Goal: Information Seeking & Learning: Learn about a topic

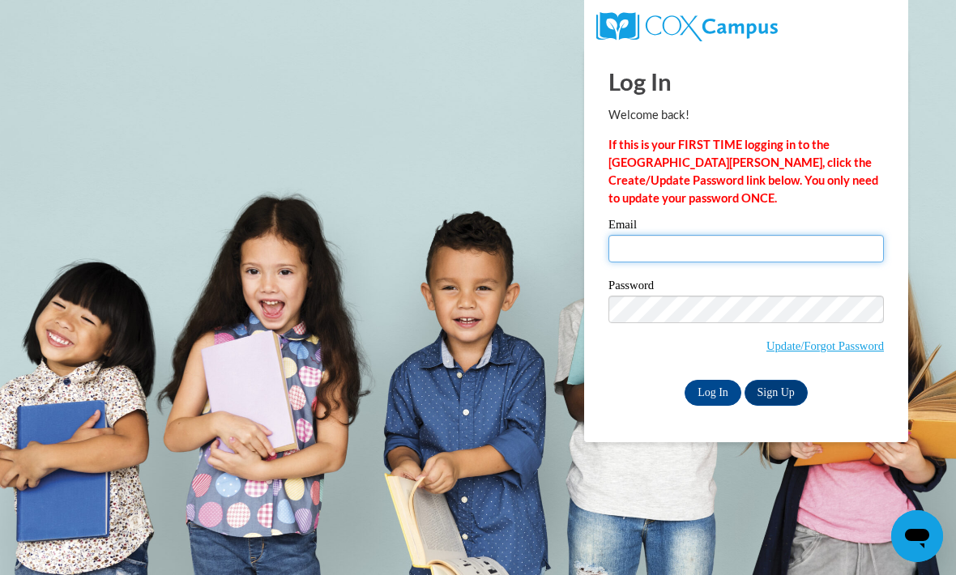
click at [753, 257] on input "Email" at bounding box center [745, 249] width 275 height 28
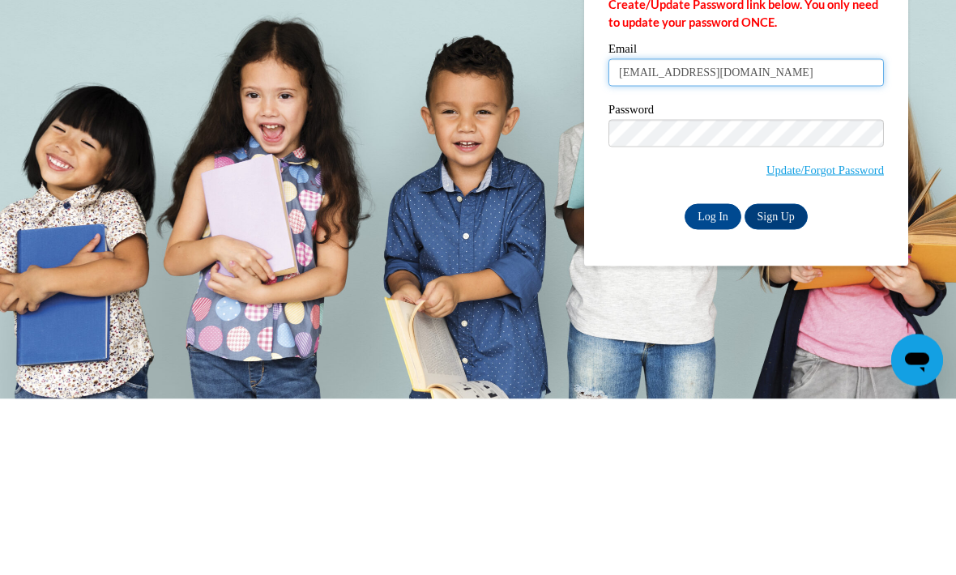
type input "tesiahooks8@gmail.com"
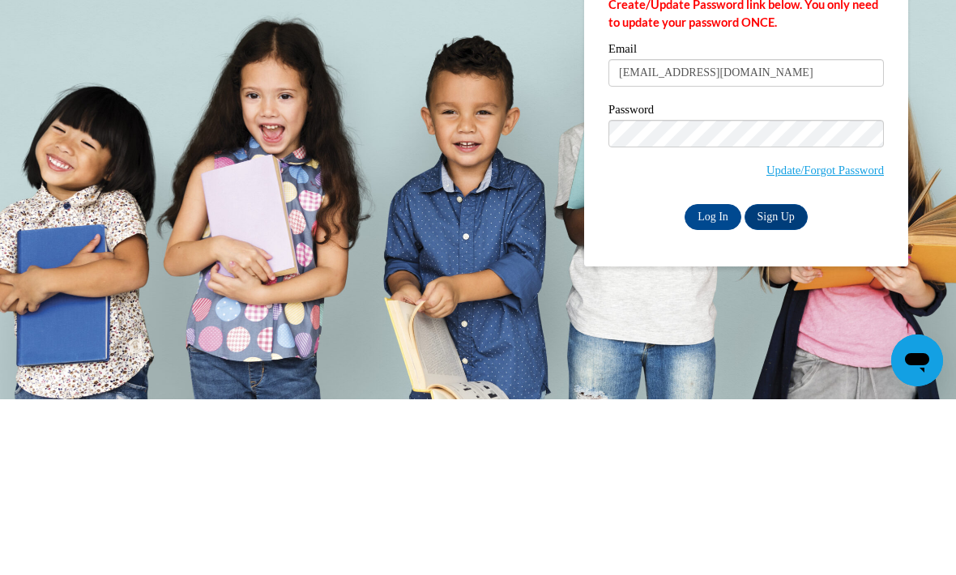
click at [703, 380] on input "Log In" at bounding box center [713, 393] width 57 height 26
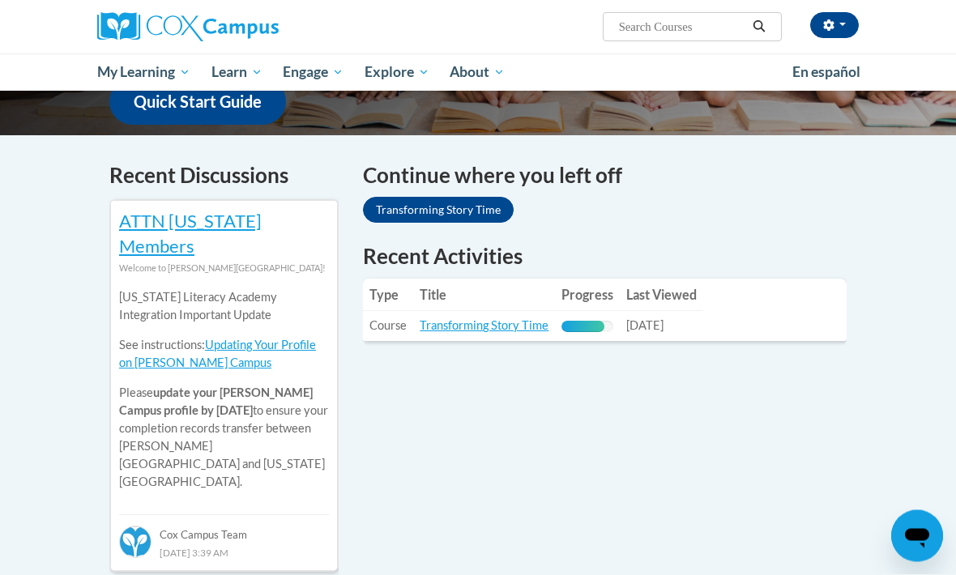
scroll to position [450, 0]
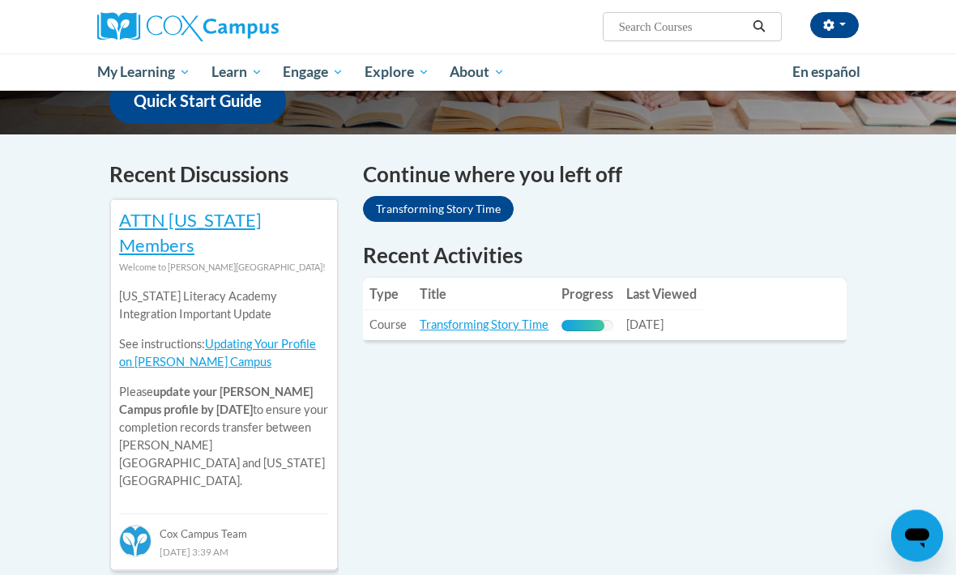
click at [446, 318] on link "Transforming Story Time" at bounding box center [484, 325] width 129 height 14
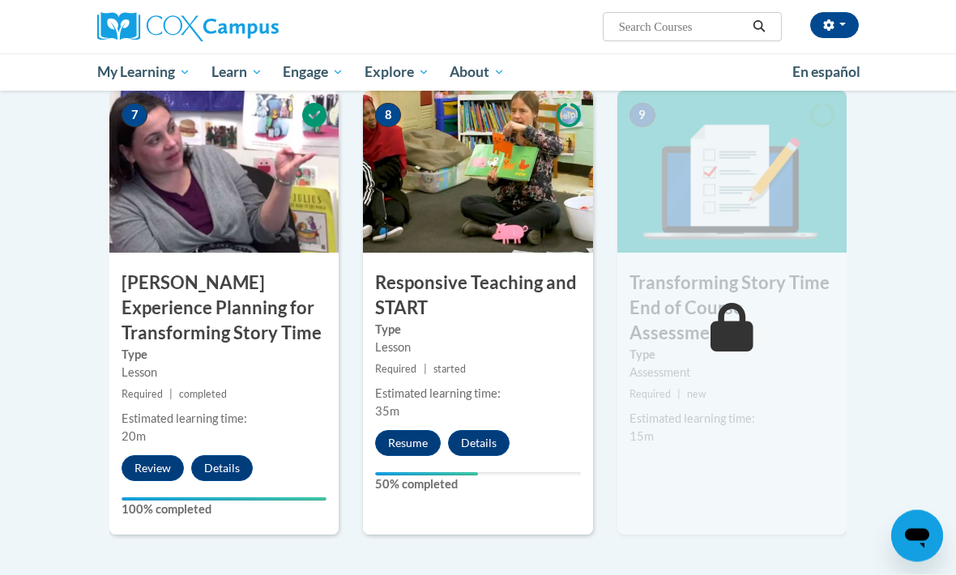
scroll to position [1227, 0]
click at [409, 443] on button "Resume" at bounding box center [408, 443] width 66 height 26
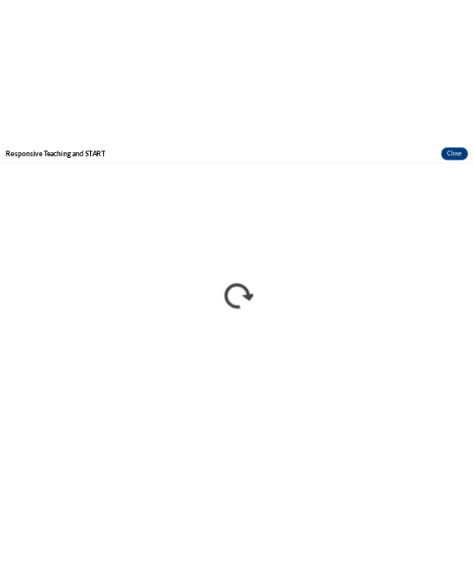
scroll to position [4160, 0]
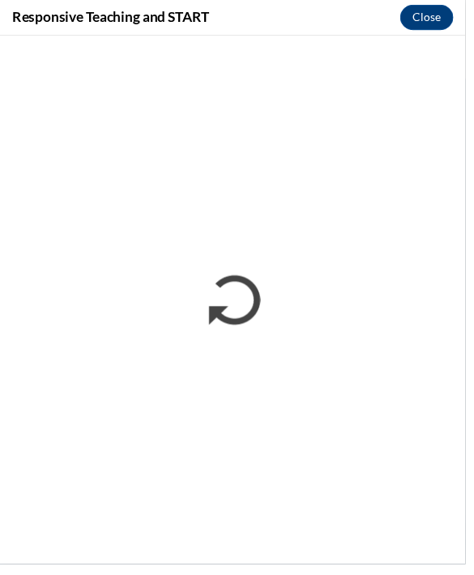
click at [474, 369] on div "Responsive Teaching and START Close" at bounding box center [237, 287] width 474 height 575
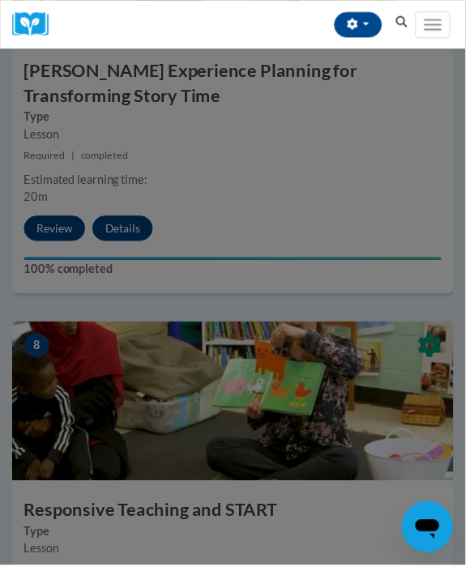
scroll to position [3036, 0]
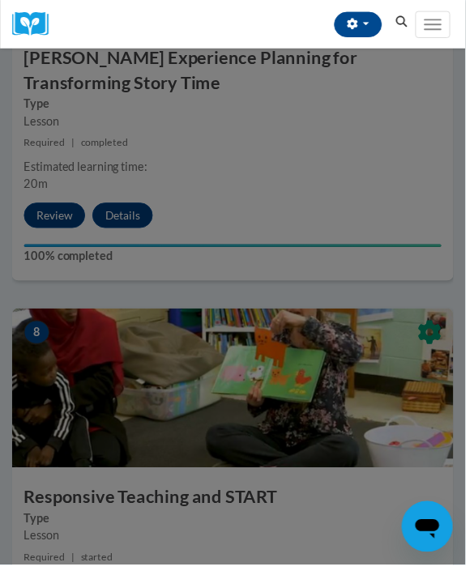
click at [416, 370] on div at bounding box center [237, 287] width 474 height 575
click at [440, 531] on icon "Open messaging window" at bounding box center [426, 526] width 29 height 29
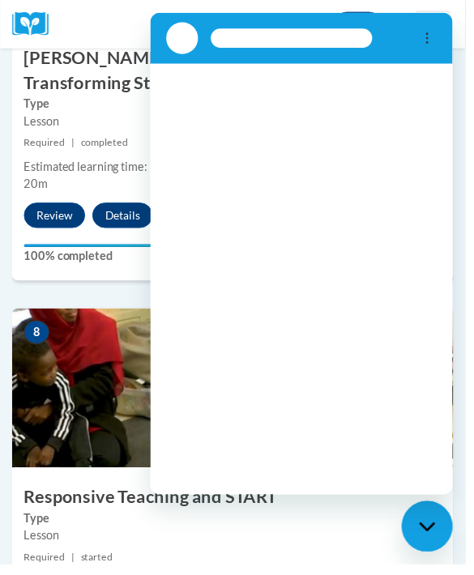
scroll to position [0, 0]
click at [433, 12] on button "Toggle navigation" at bounding box center [441, 25] width 36 height 28
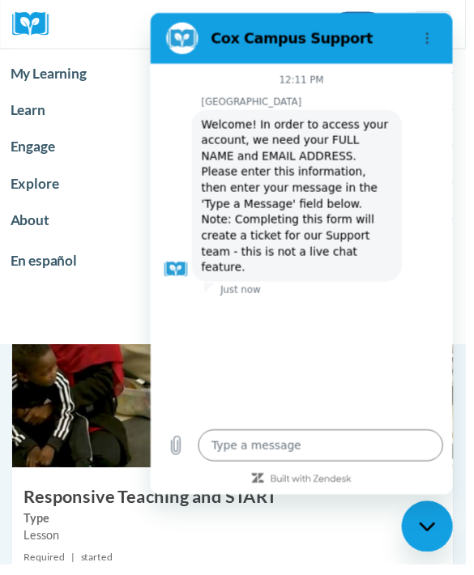
click at [78, 217] on span "About" at bounding box center [237, 224] width 453 height 19
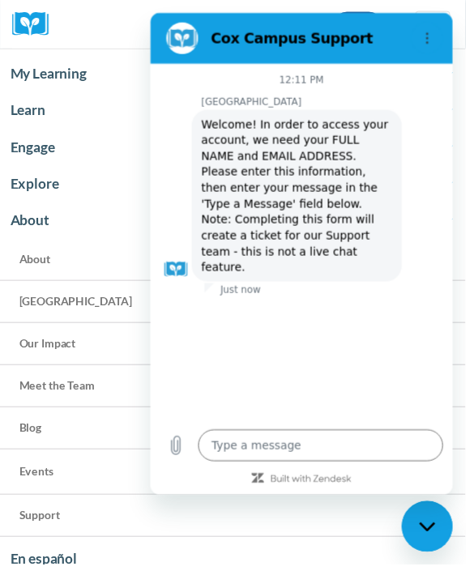
type textarea "x"
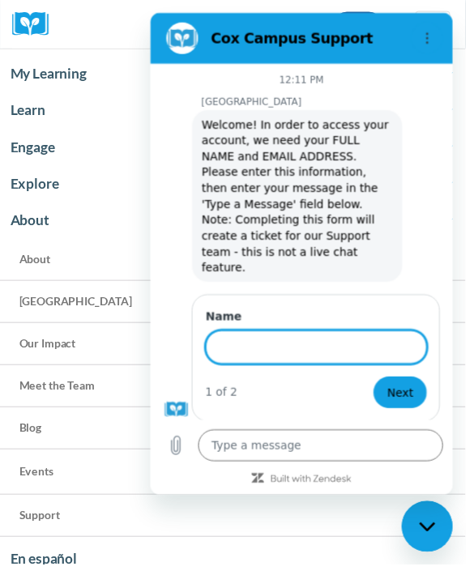
click at [85, 260] on link "About" at bounding box center [237, 264] width 474 height 43
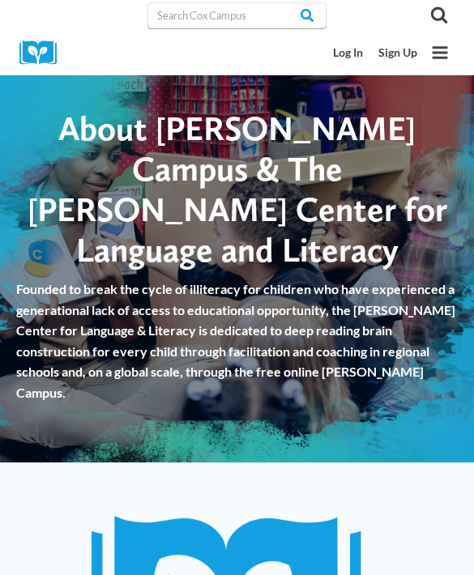
click at [343, 50] on link "Log In" at bounding box center [347, 53] width 45 height 28
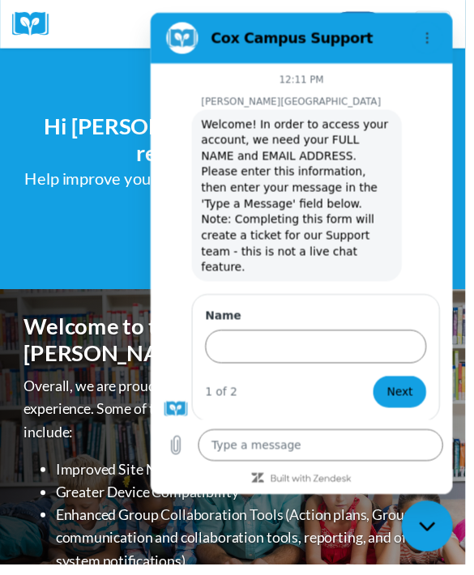
scroll to position [60, 0]
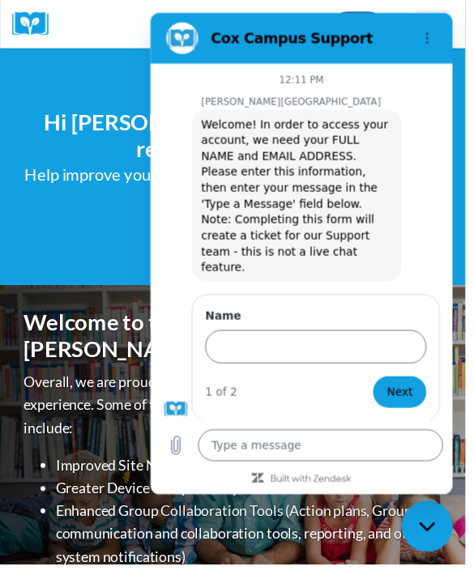
click at [425, 31] on button "Options menu" at bounding box center [432, 38] width 32 height 32
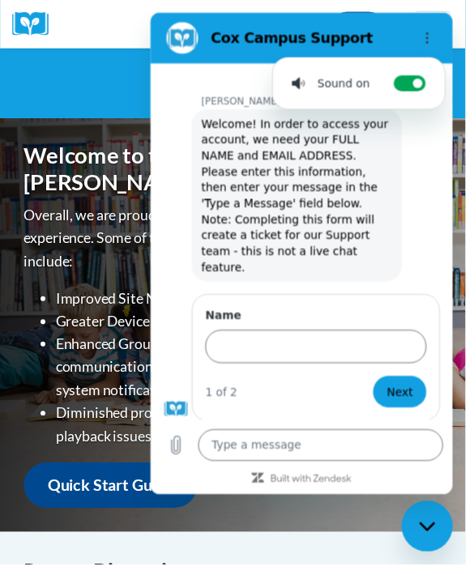
scroll to position [229, 0]
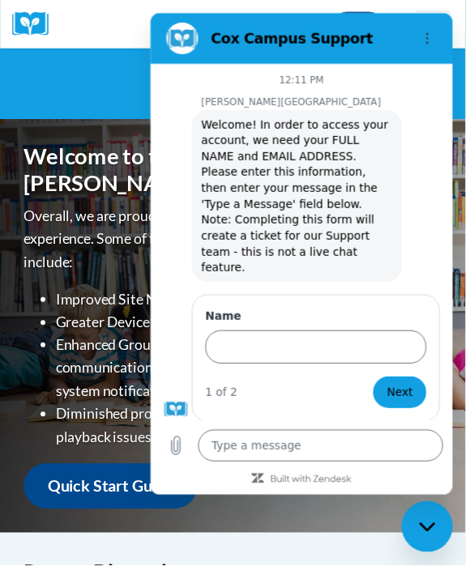
click at [438, 504] on div "Close messaging window" at bounding box center [427, 526] width 49 height 49
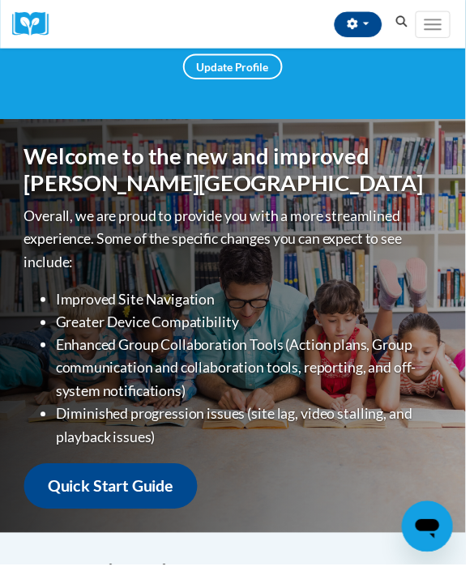
scroll to position [230, 0]
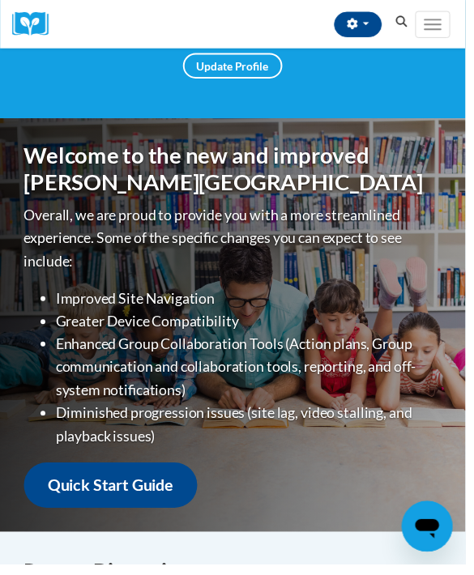
click at [355, 29] on icon "button" at bounding box center [358, 24] width 11 height 11
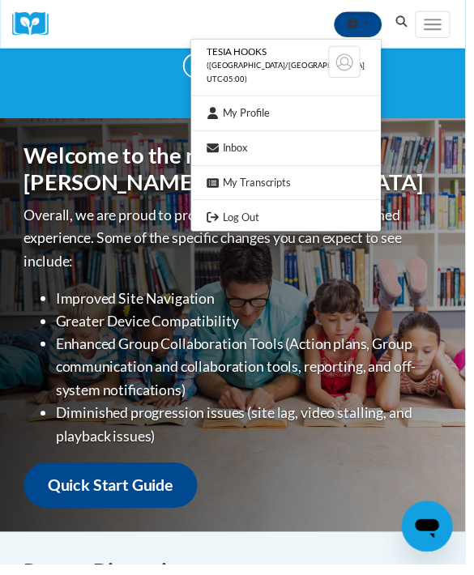
click at [267, 365] on div at bounding box center [237, 287] width 474 height 575
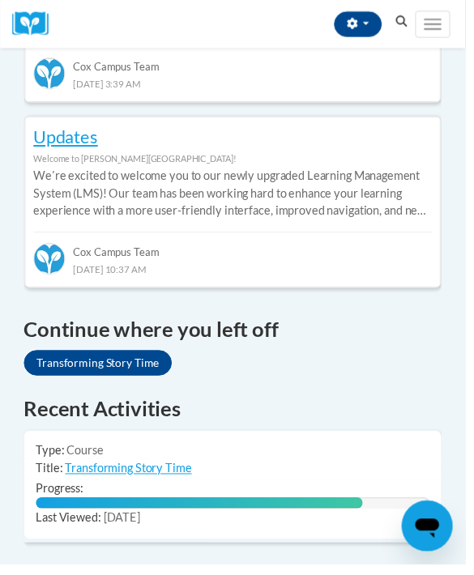
scroll to position [991, 0]
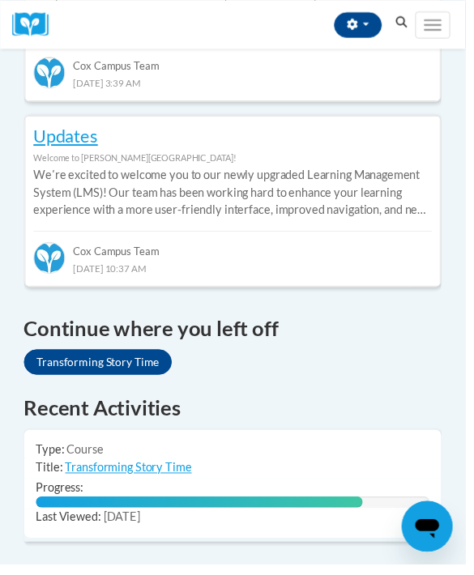
click at [174, 469] on link "Transforming Story Time" at bounding box center [130, 476] width 129 height 14
type textarea "x"
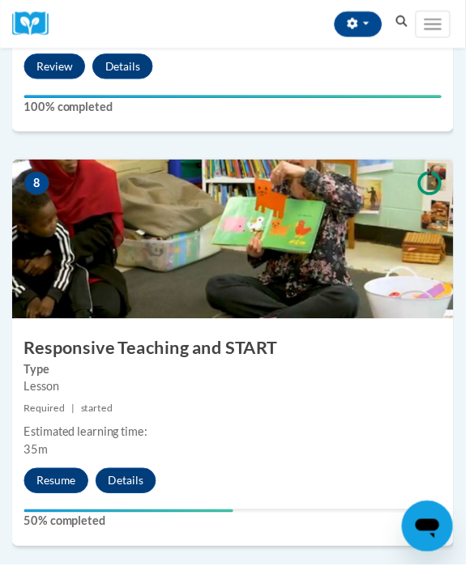
scroll to position [3187, 0]
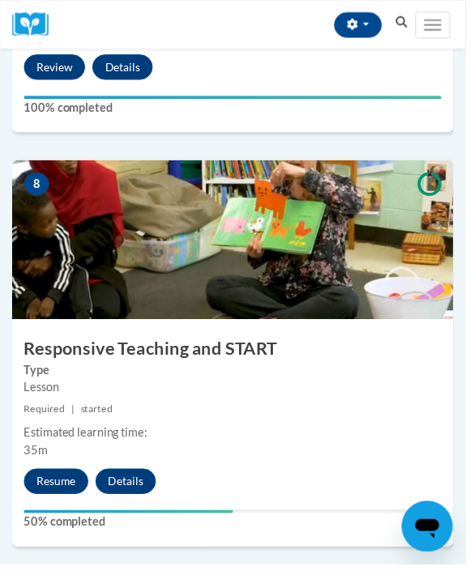
click at [58, 486] on button "Resume" at bounding box center [57, 490] width 66 height 26
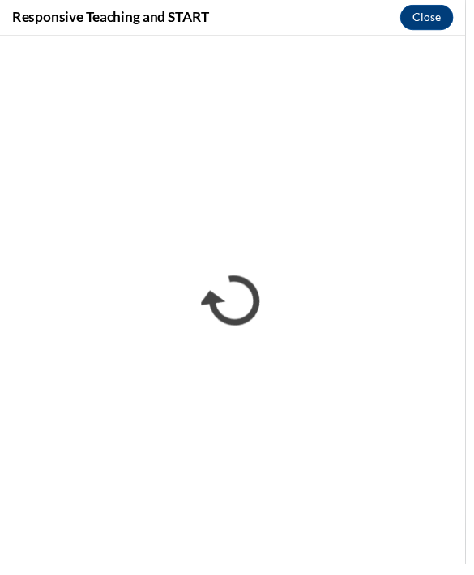
scroll to position [0, 0]
